Goal: Task Accomplishment & Management: Manage account settings

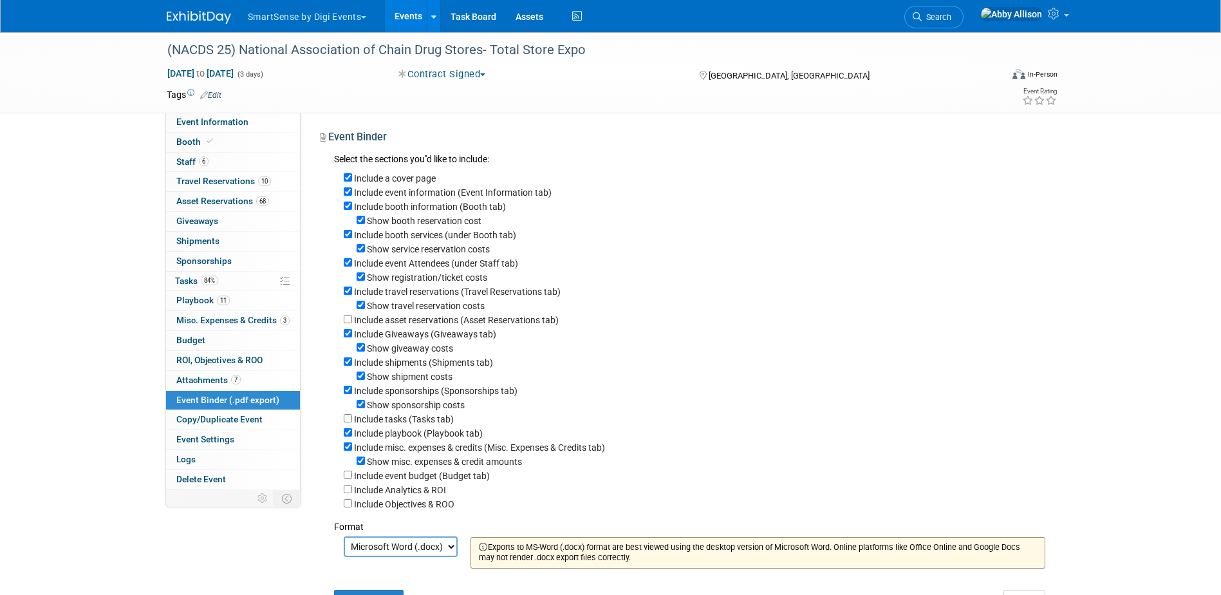
select select "docx"
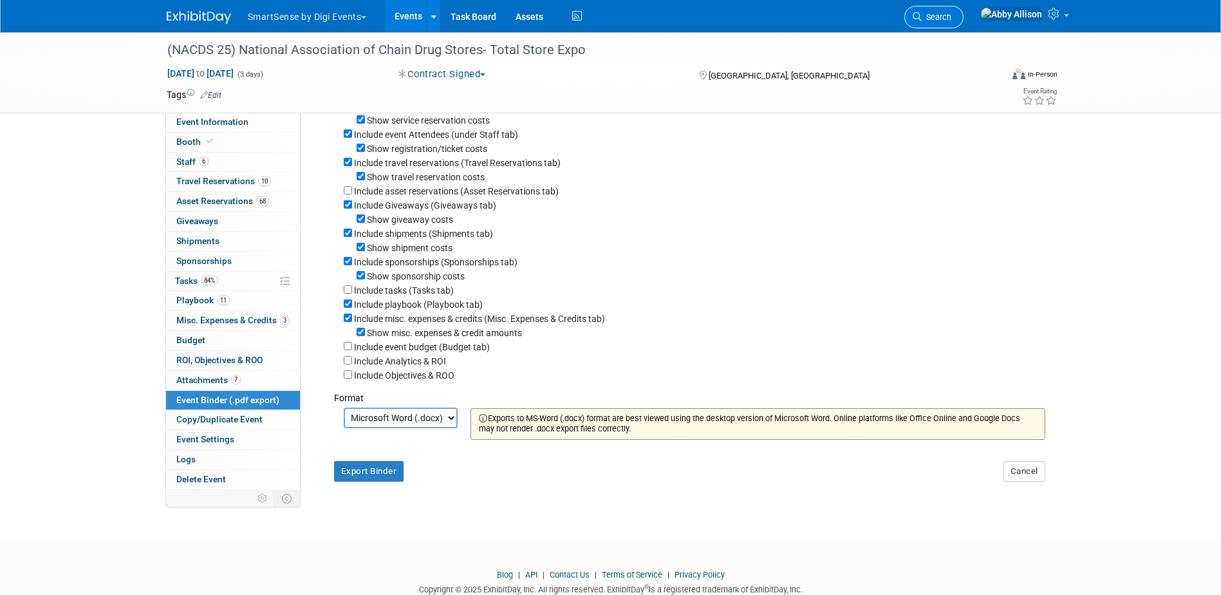
click at [922, 19] on icon at bounding box center [917, 16] width 9 height 9
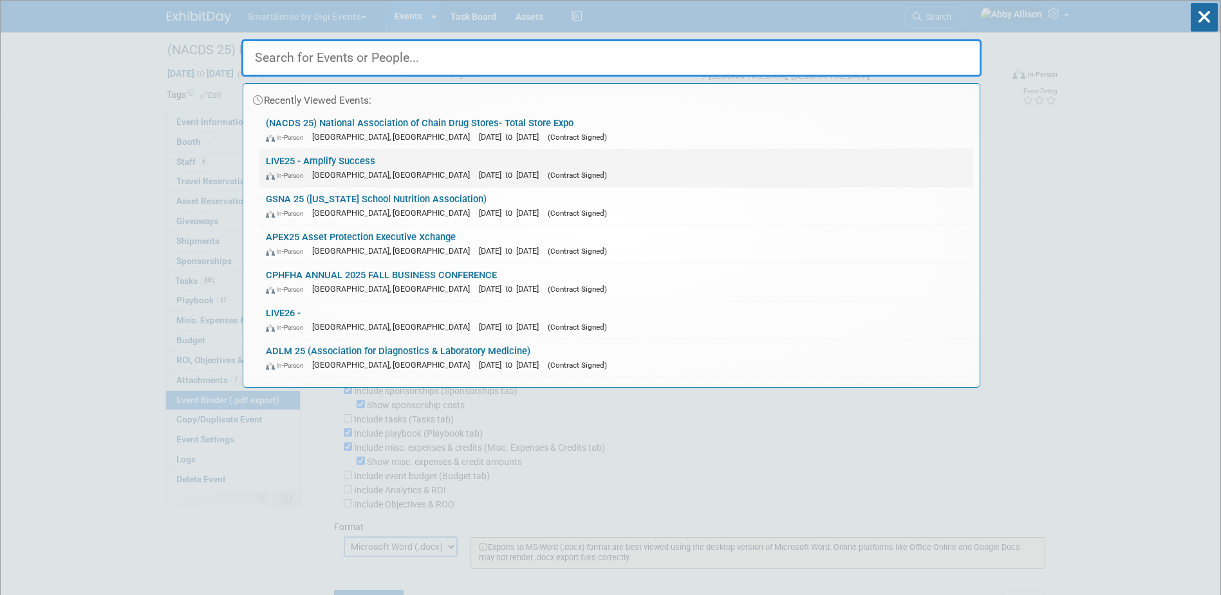
click at [326, 169] on div "In-Person Nashville, TN Oct 21, 2025 to Oct 24, 2025 (Contract Signed)" at bounding box center [616, 175] width 701 height 14
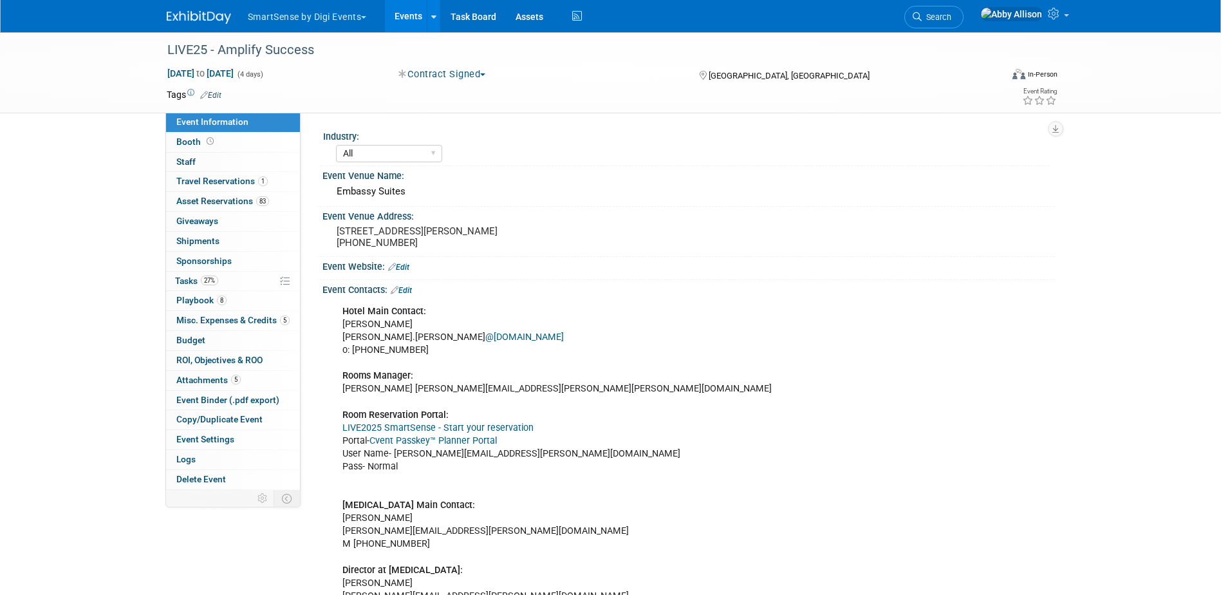
select select "All"
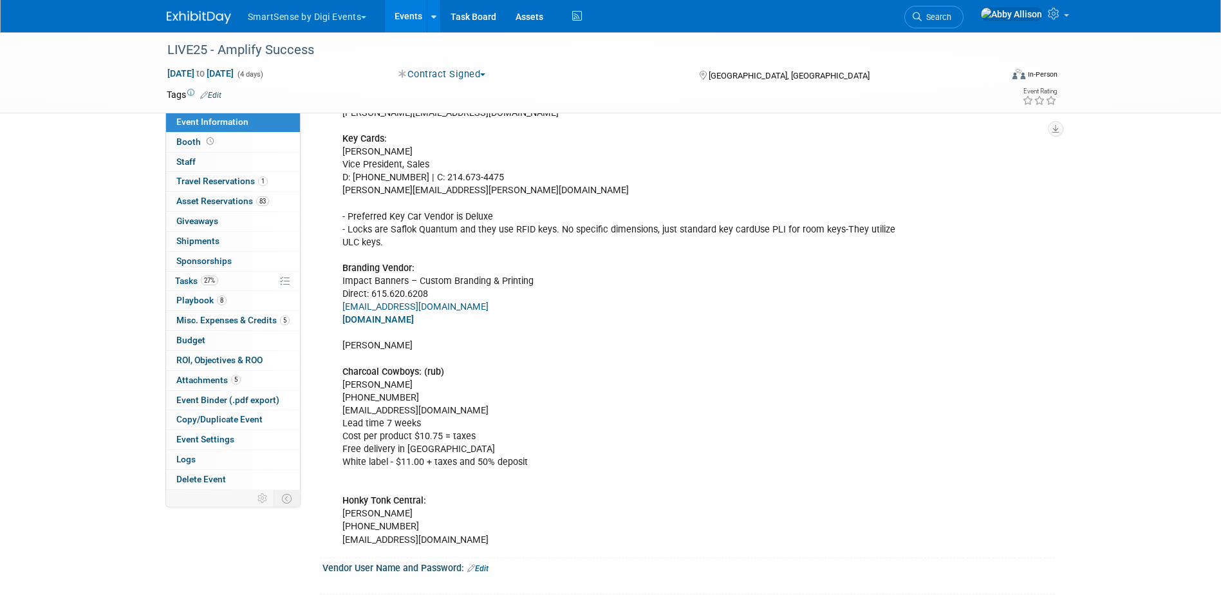
scroll to position [708, 0]
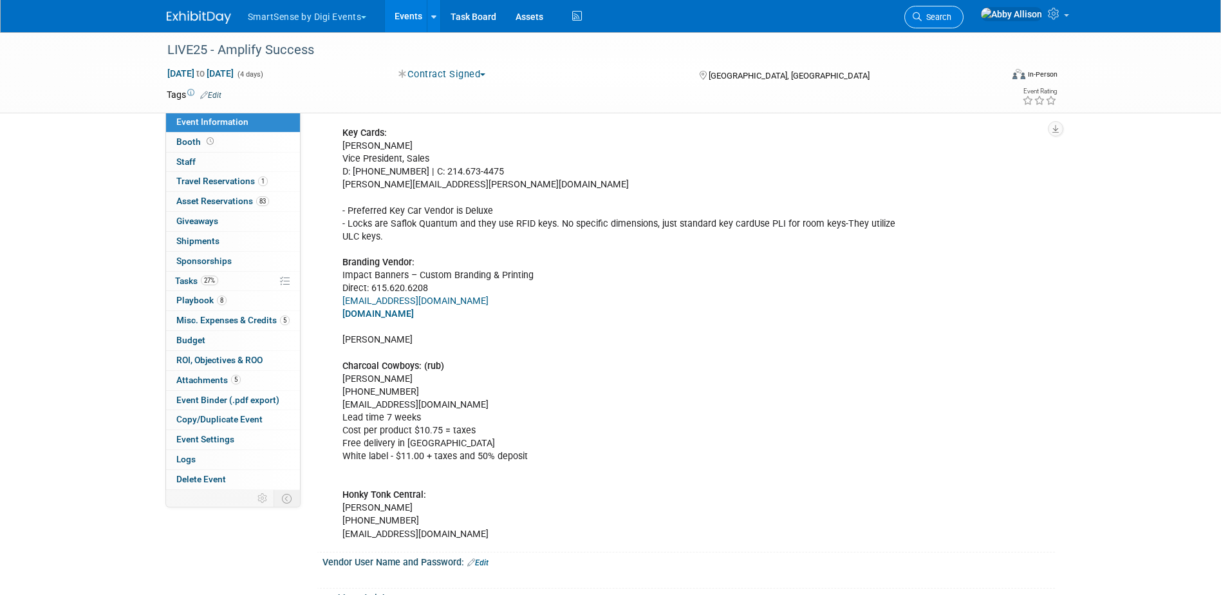
click at [951, 20] on span "Search" at bounding box center [937, 17] width 30 height 10
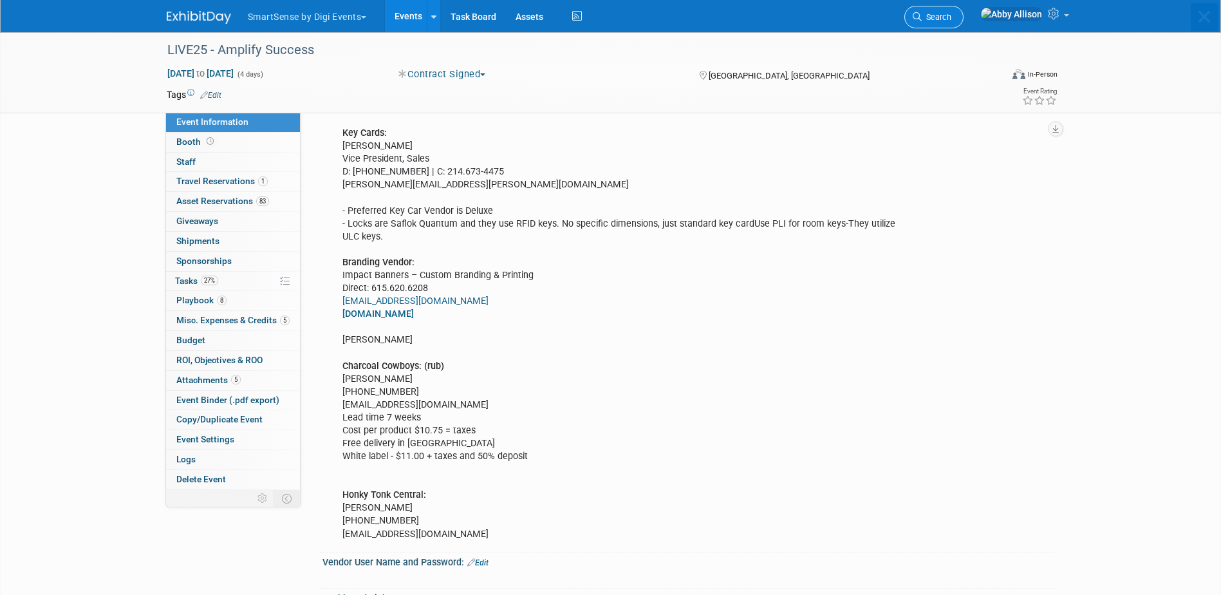
scroll to position [0, 0]
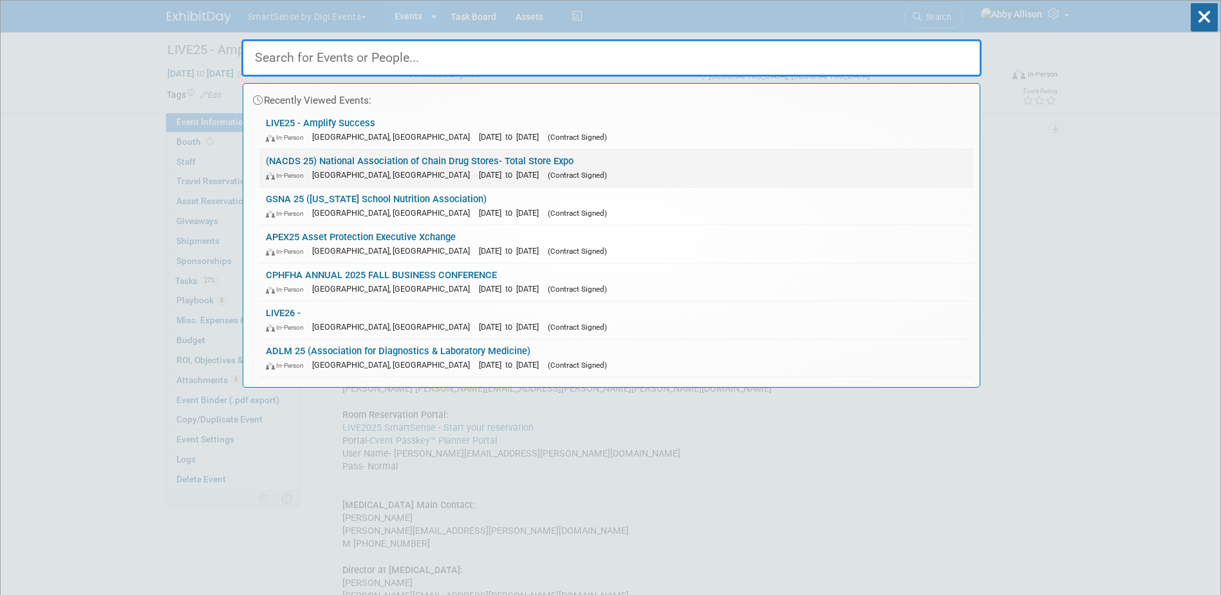
click at [312, 166] on link "(NACDS 25) National Association of Chain Drug Stores- Total Store Expo In-Perso…" at bounding box center [616, 167] width 714 height 37
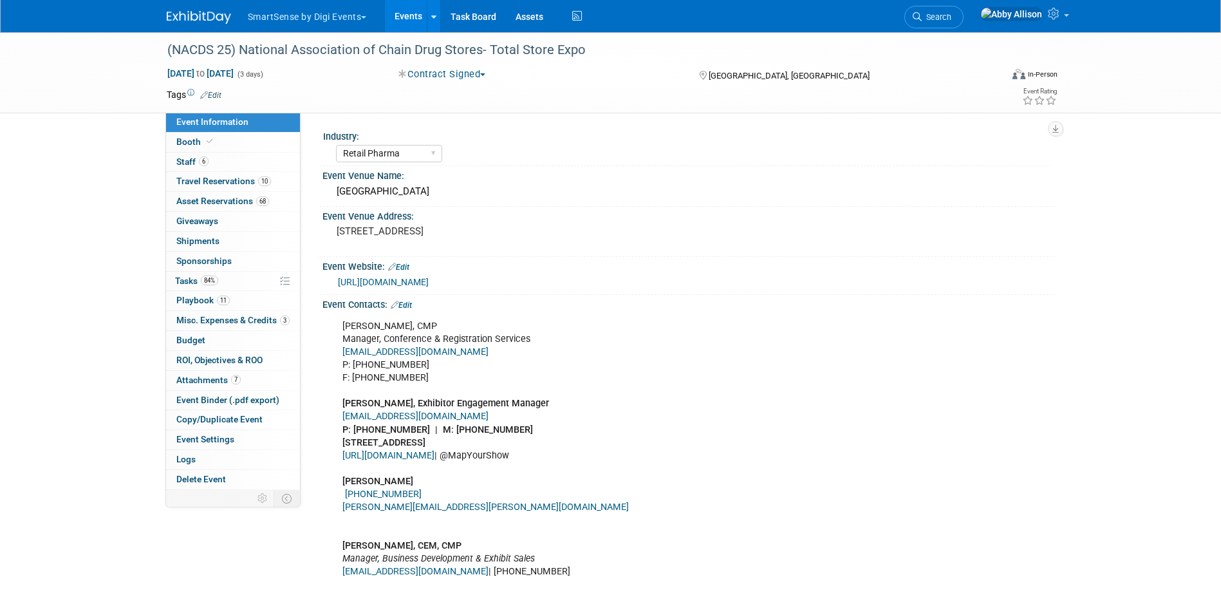
select select "Retail Pharma"
click at [183, 312] on link "3 Misc. Expenses & Credits 3" at bounding box center [233, 320] width 134 height 19
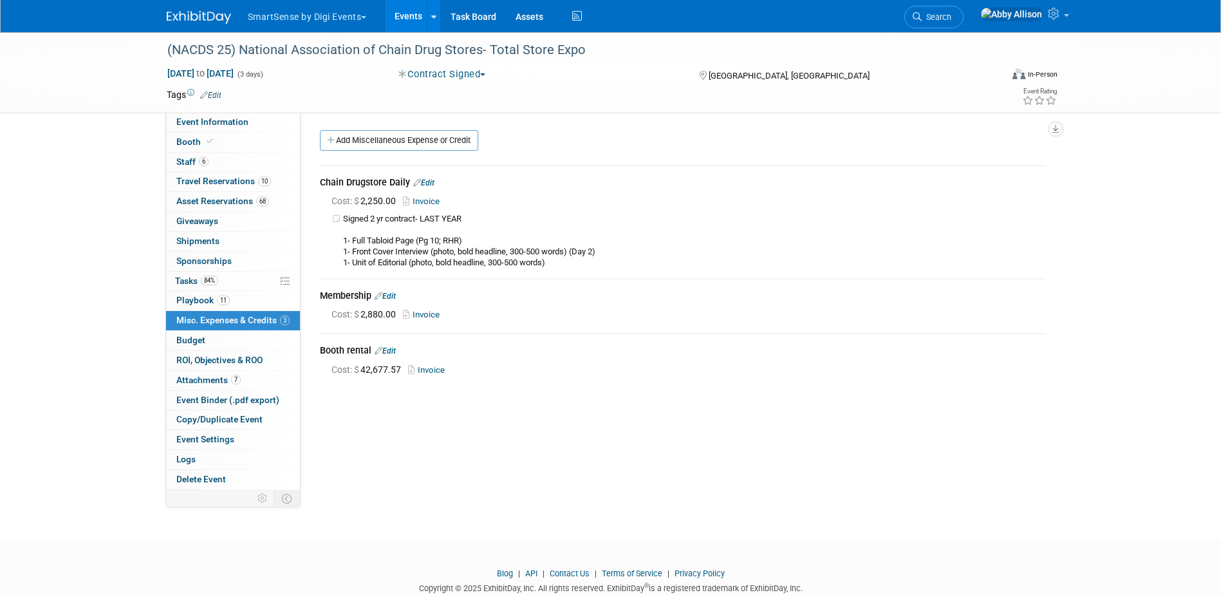
click at [389, 351] on link "Edit" at bounding box center [385, 350] width 21 height 9
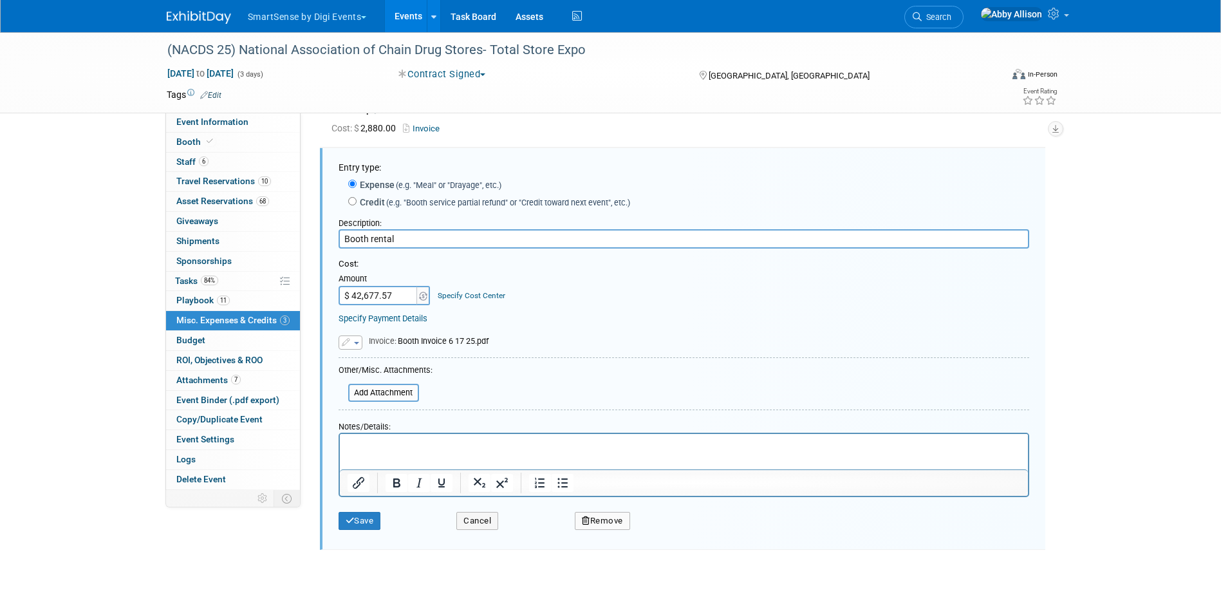
click at [395, 294] on input "$ 42,677.57" at bounding box center [379, 295] width 80 height 19
type input "$ 43,831.30"
click at [373, 389] on input "file" at bounding box center [341, 392] width 153 height 15
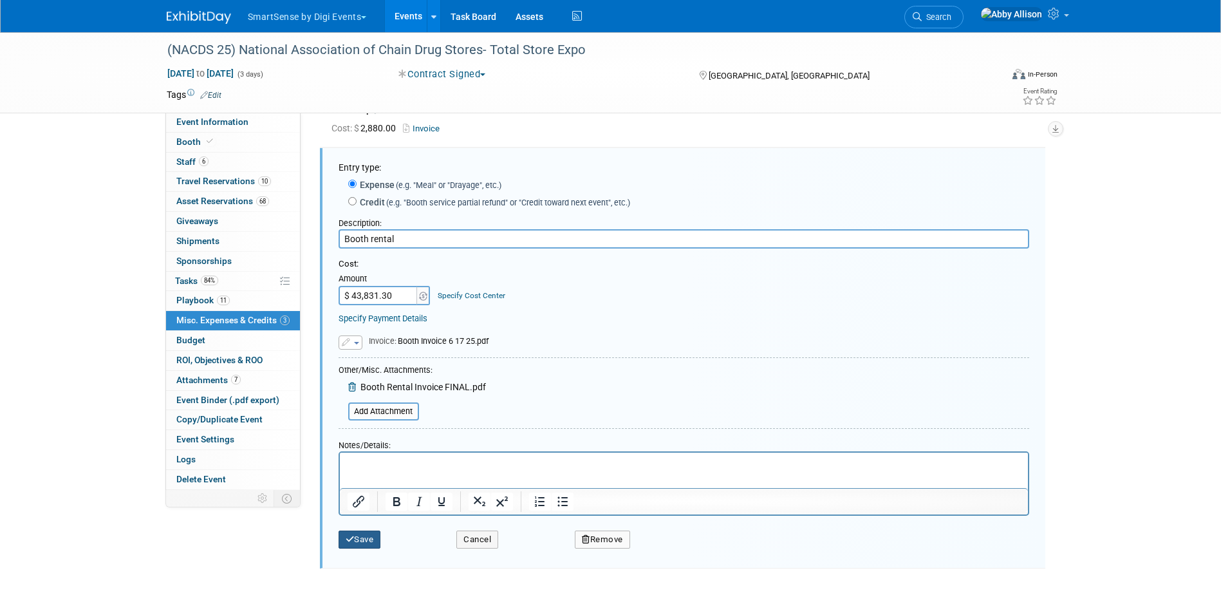
click at [353, 537] on icon "submit" at bounding box center [350, 539] width 9 height 8
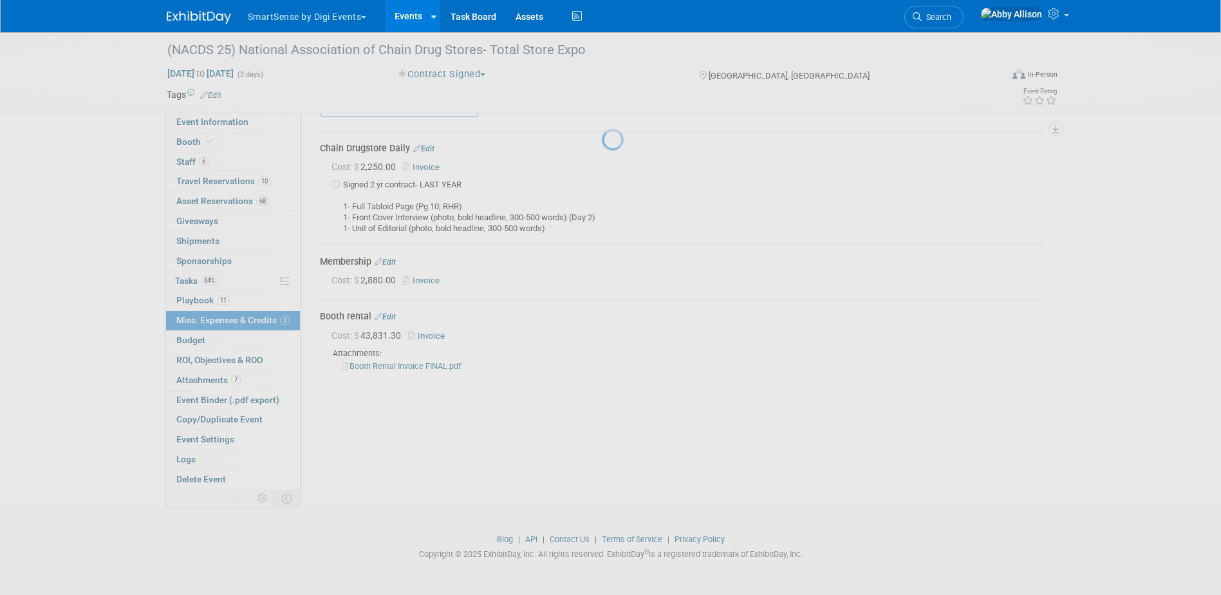
scroll to position [34, 0]
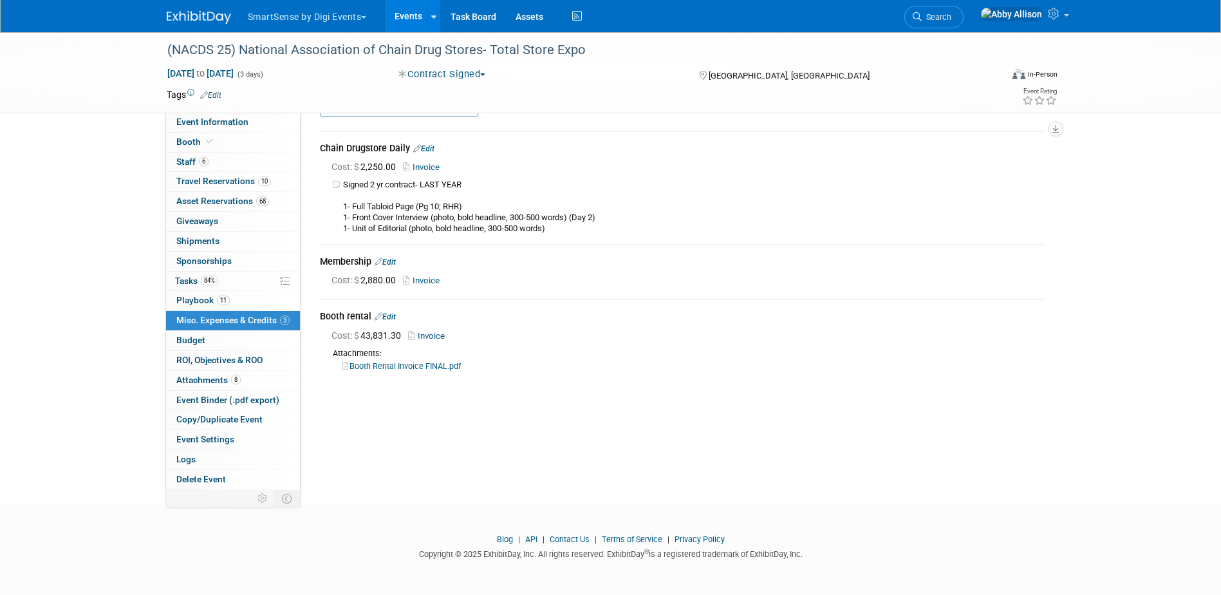
click at [389, 313] on link "Edit" at bounding box center [385, 316] width 21 height 9
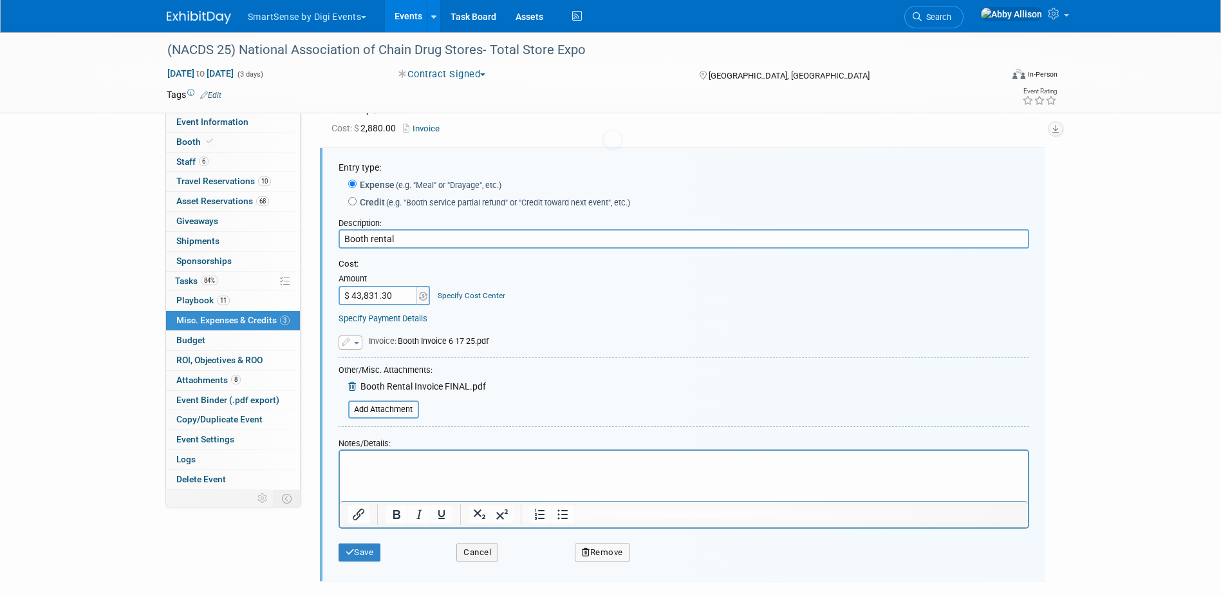
scroll to position [0, 0]
type input "$ 44,197.70"
click at [363, 557] on button "Save" at bounding box center [360, 552] width 42 height 18
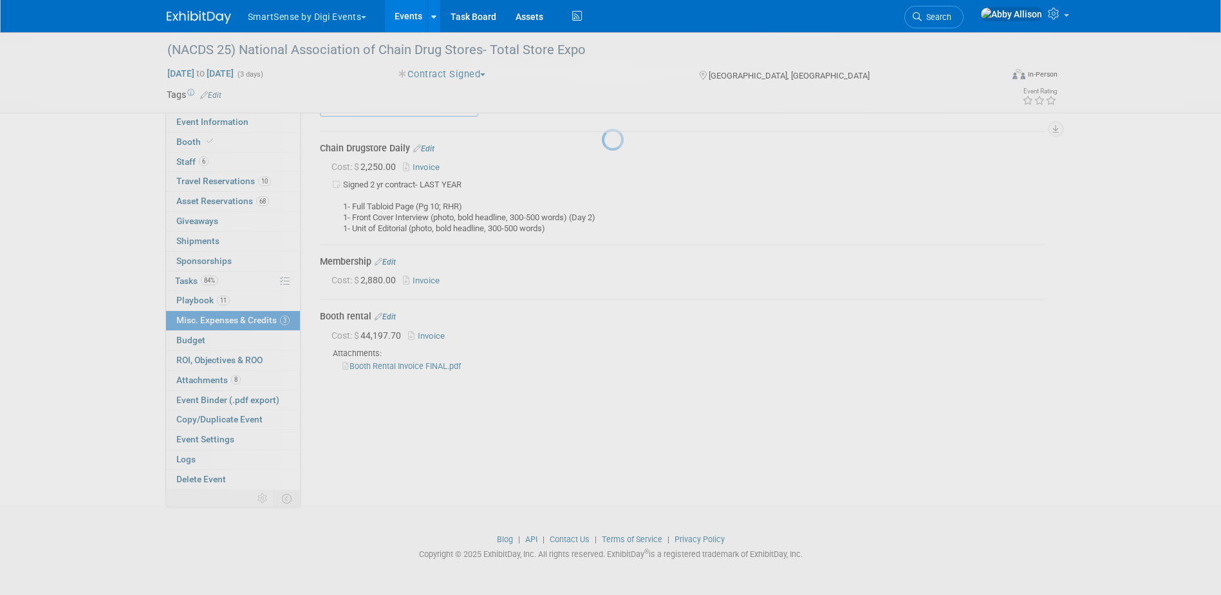
scroll to position [34, 0]
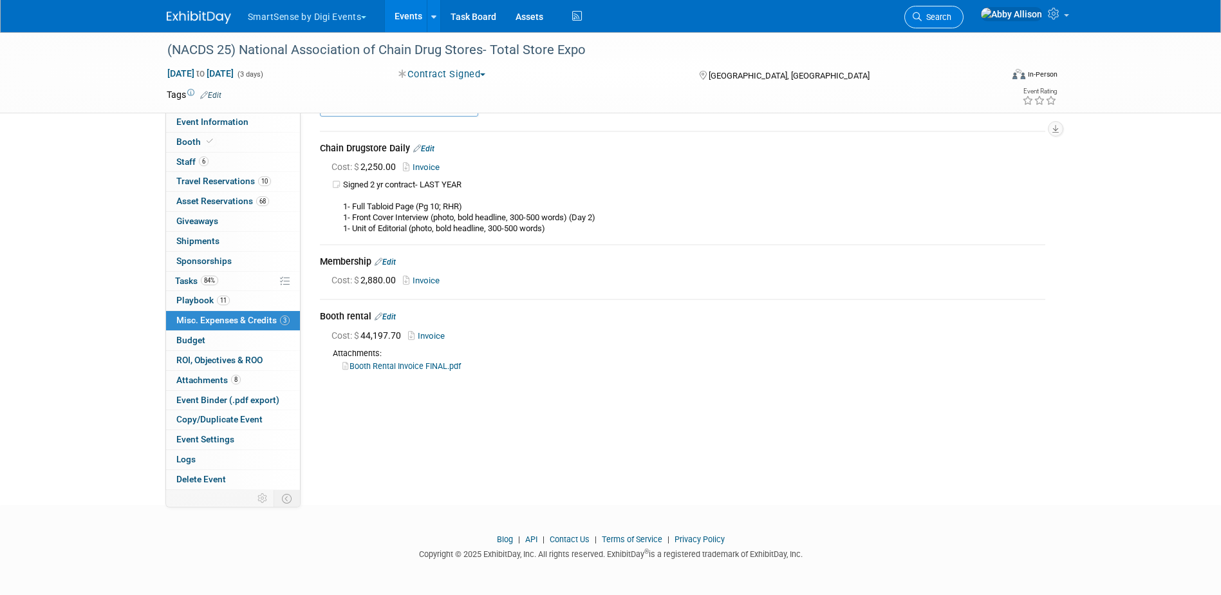
click at [951, 19] on span "Search" at bounding box center [937, 17] width 30 height 10
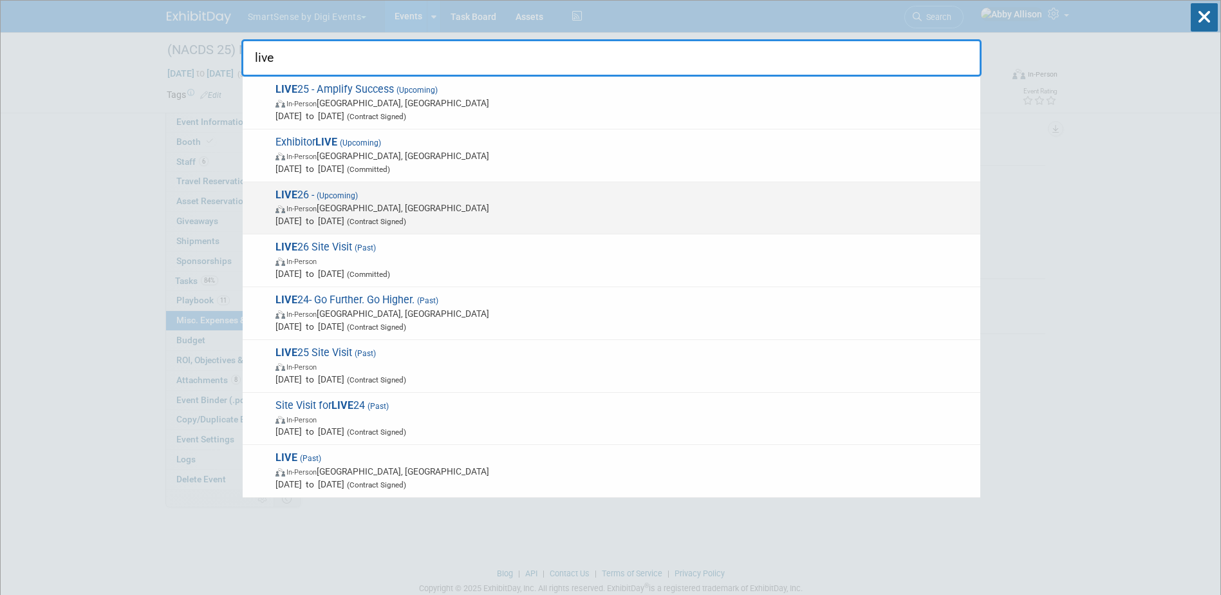
type input "live"
click at [326, 187] on div "LIVE 26 - (Upcoming) In-Person Austin, TX Oct 7, 2026 to Oct 9, 2026 (Contract …" at bounding box center [612, 208] width 738 height 53
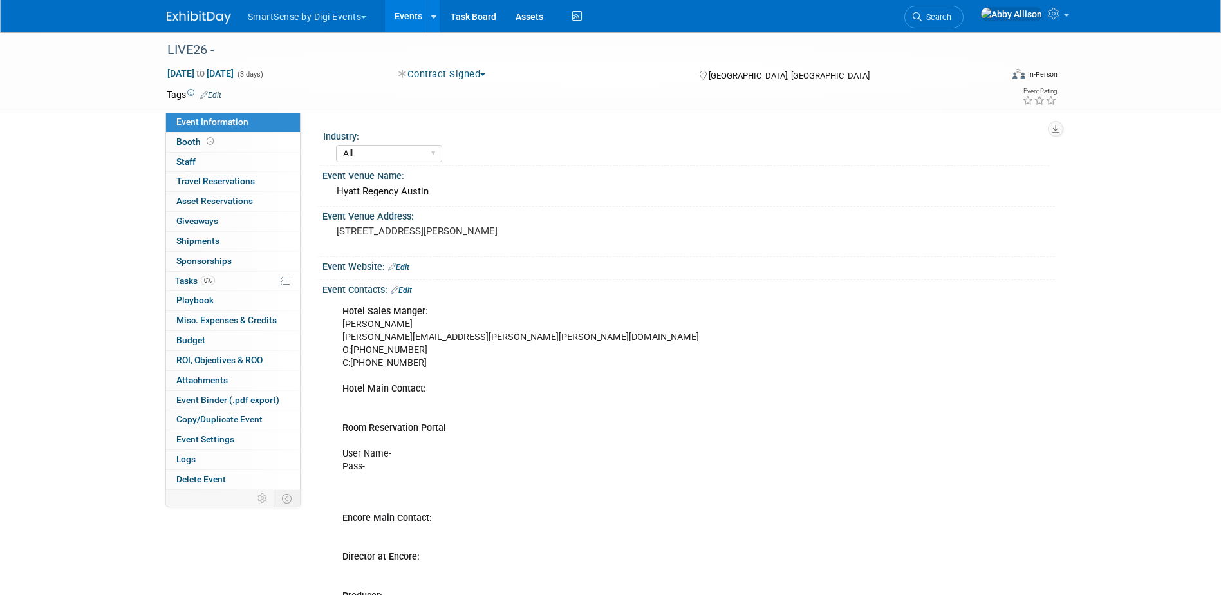
select select "All"
